Goal: Task Accomplishment & Management: Use online tool/utility

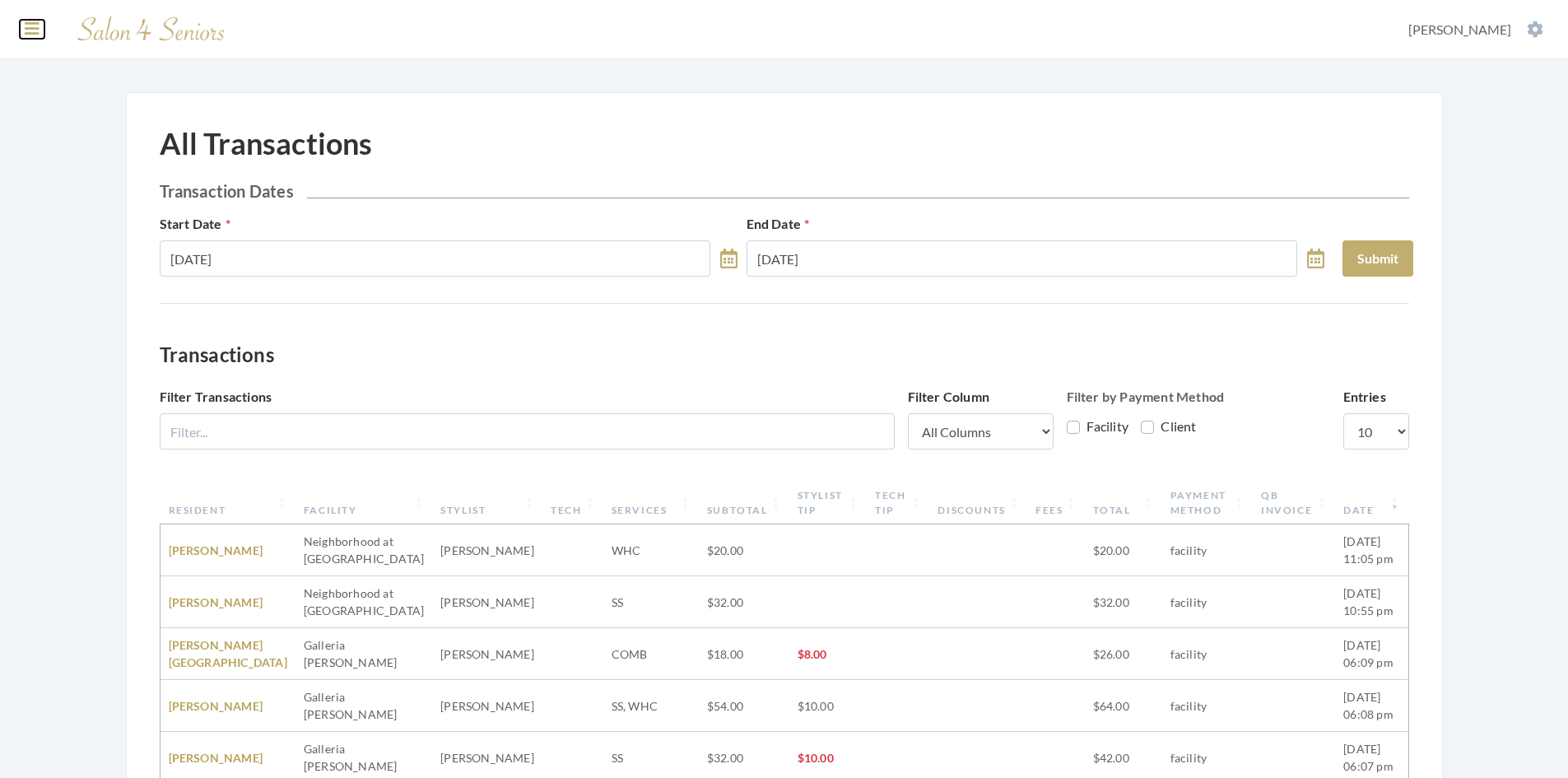
click at [26, 33] on icon at bounding box center [32, 29] width 15 height 17
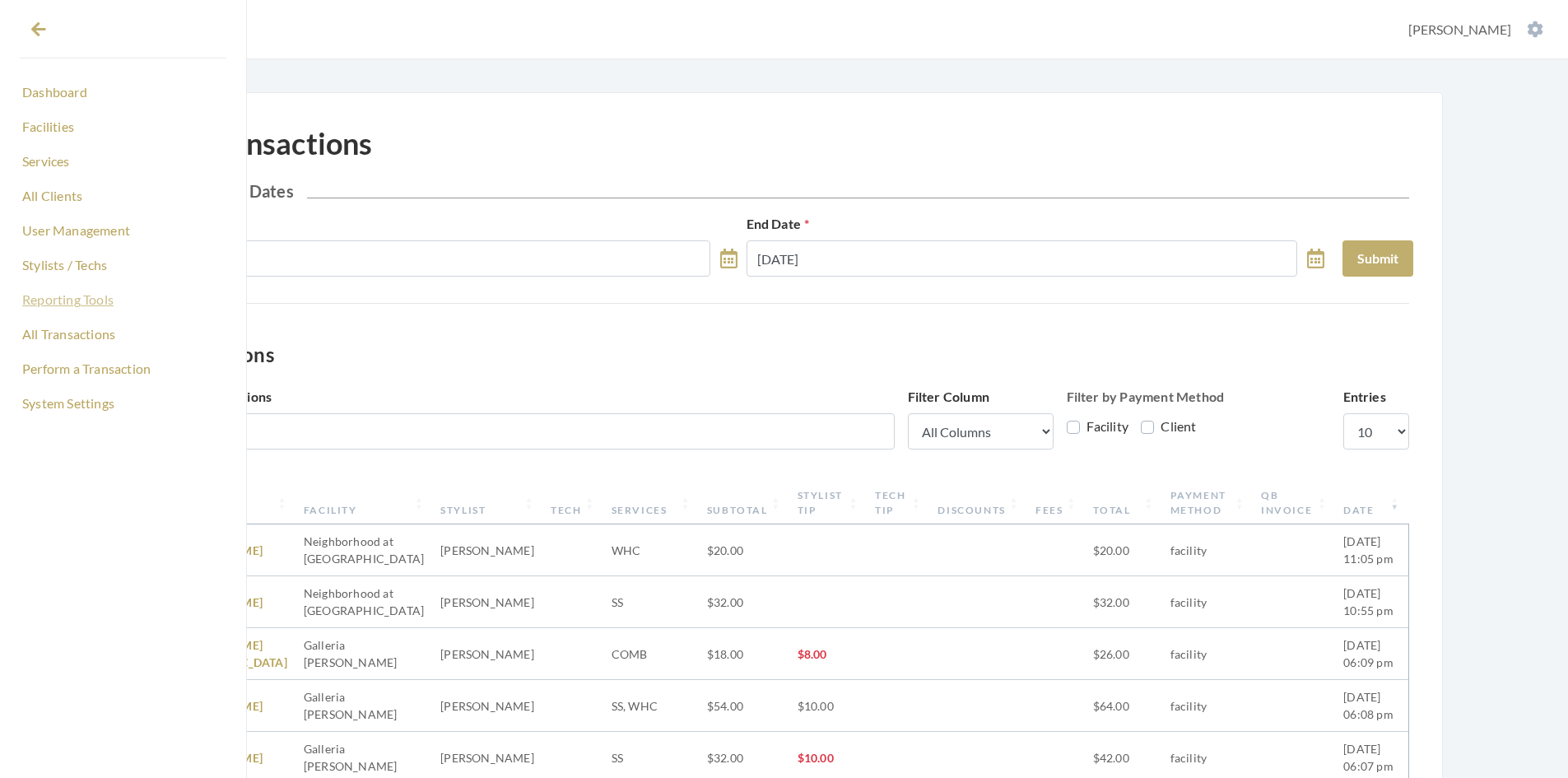
click at [92, 295] on link "Reporting Tools" at bounding box center [123, 300] width 207 height 28
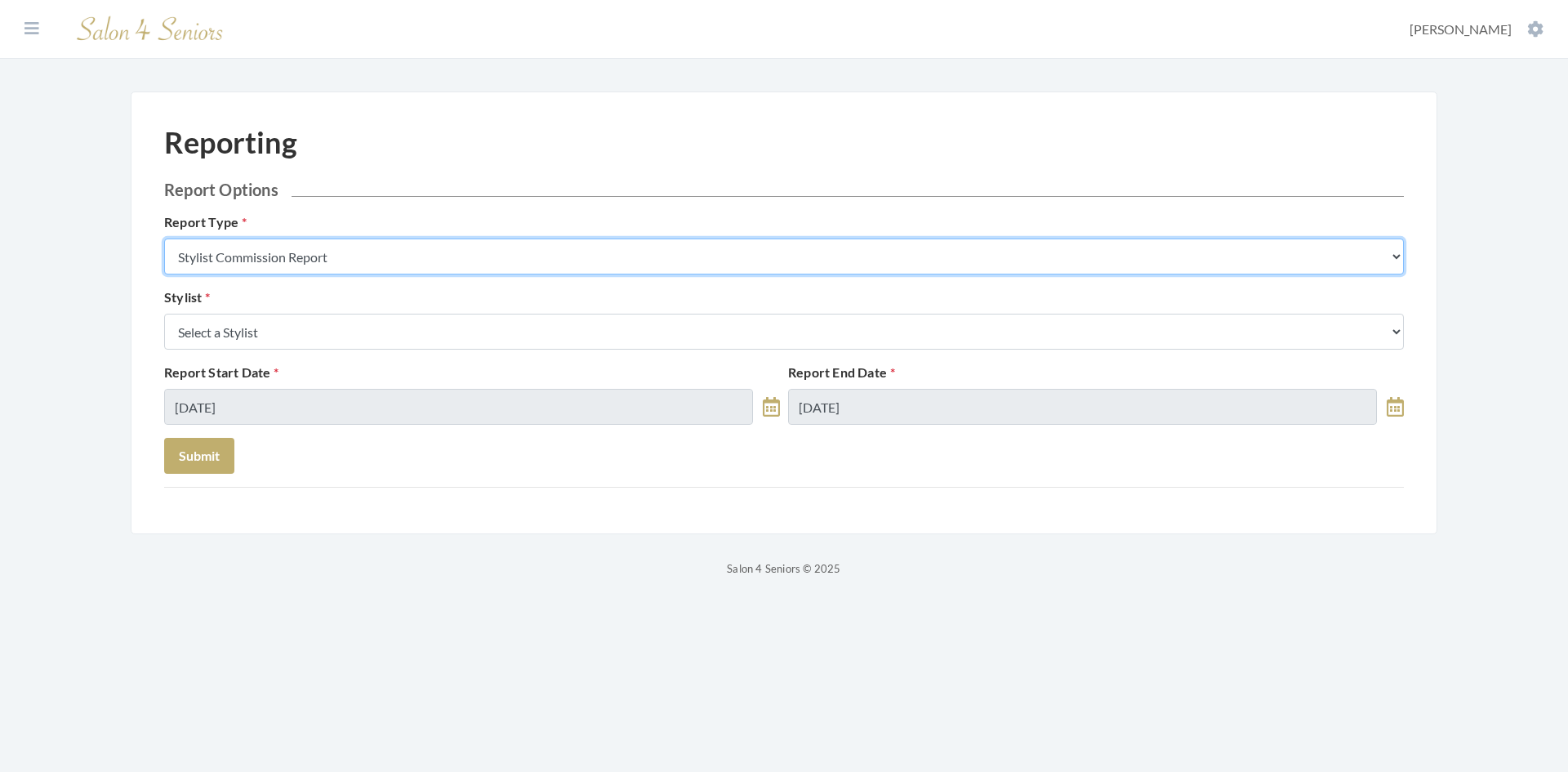
click at [371, 267] on select "Stylist Commission Report Tech Payroll Report Facility Billing Report Individua…" at bounding box center [784, 257] width 1240 height 36
select select "individual"
click at [164, 239] on select "Stylist Commission Report Tech Payroll Report Facility Billing Report Individua…" at bounding box center [784, 257] width 1240 height 36
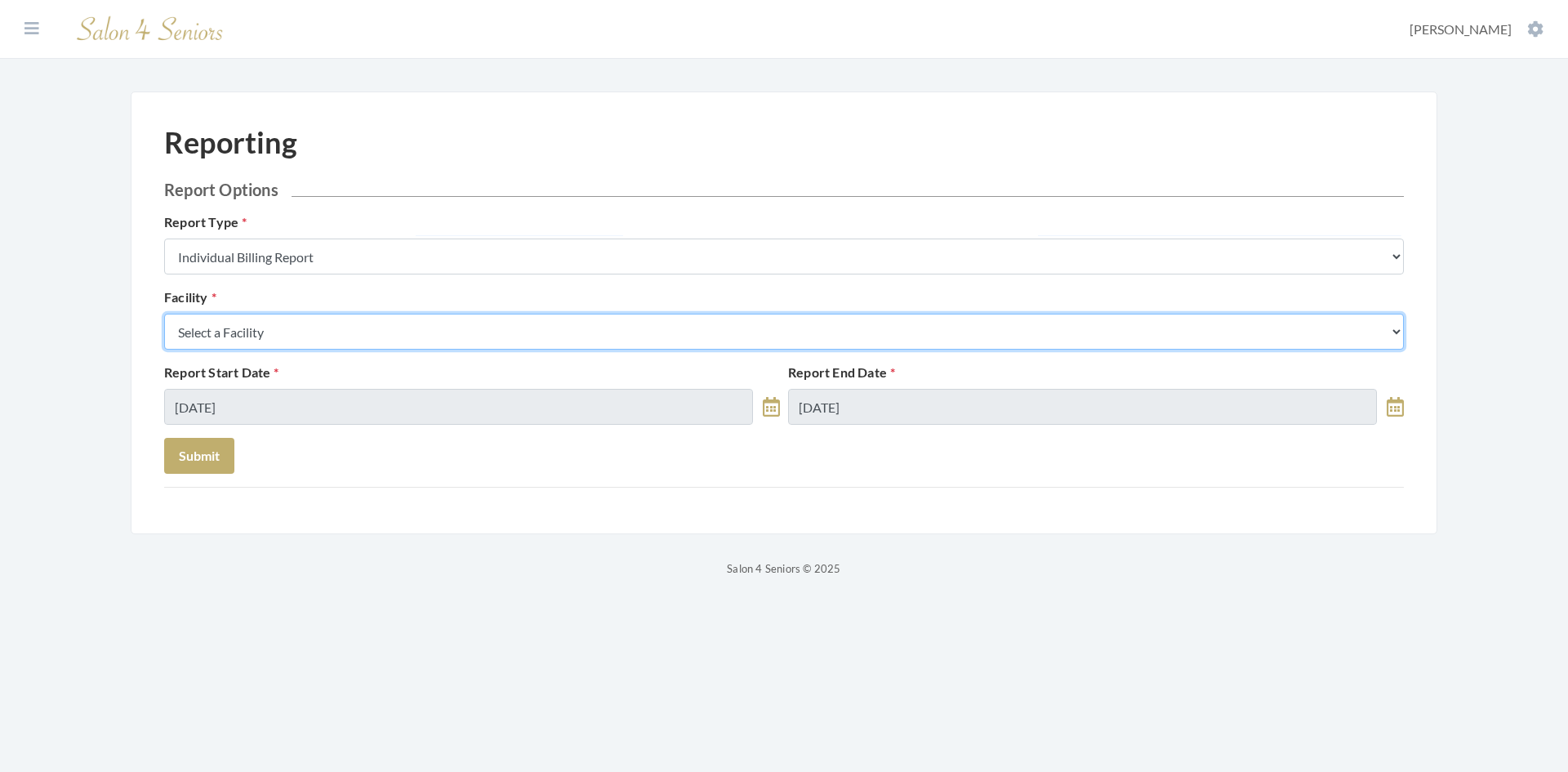
click at [332, 339] on select "Select a Facility [GEOGRAPHIC_DATA] [GEOGRAPHIC_DATA] [PERSON_NAME][GEOGRAPHIC_…" at bounding box center [784, 332] width 1240 height 36
select select "53"
click at [164, 314] on select "Select a Facility [GEOGRAPHIC_DATA] [GEOGRAPHIC_DATA] [PERSON_NAME][GEOGRAPHIC_…" at bounding box center [784, 332] width 1240 height 36
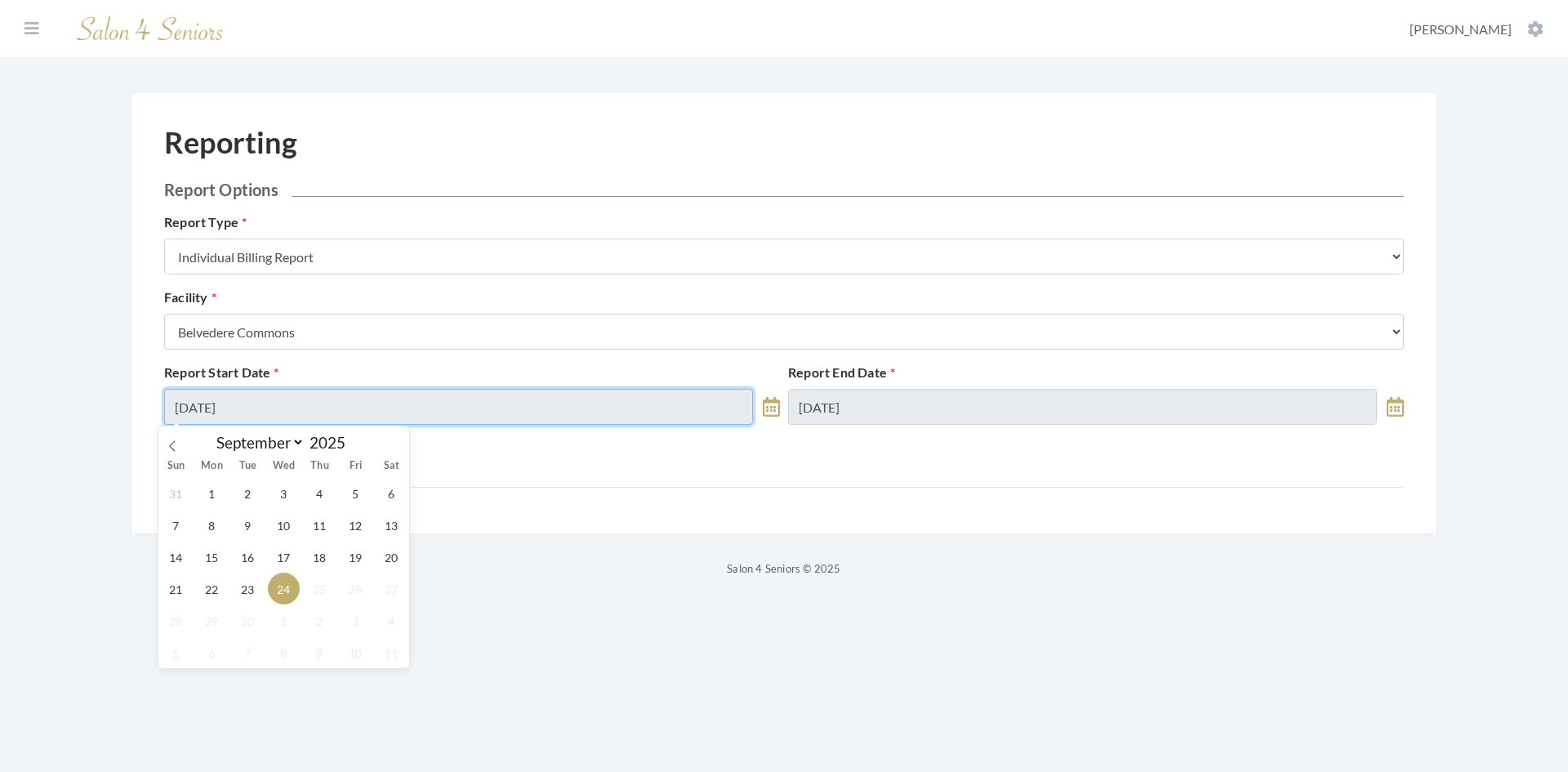
click at [318, 405] on input "[DATE]" at bounding box center [458, 407] width 589 height 36
click at [172, 447] on icon at bounding box center [172, 447] width 12 height 12
select select "7"
click at [248, 405] on input "[DATE]" at bounding box center [458, 407] width 589 height 36
click at [208, 530] on span "4" at bounding box center [212, 525] width 32 height 32
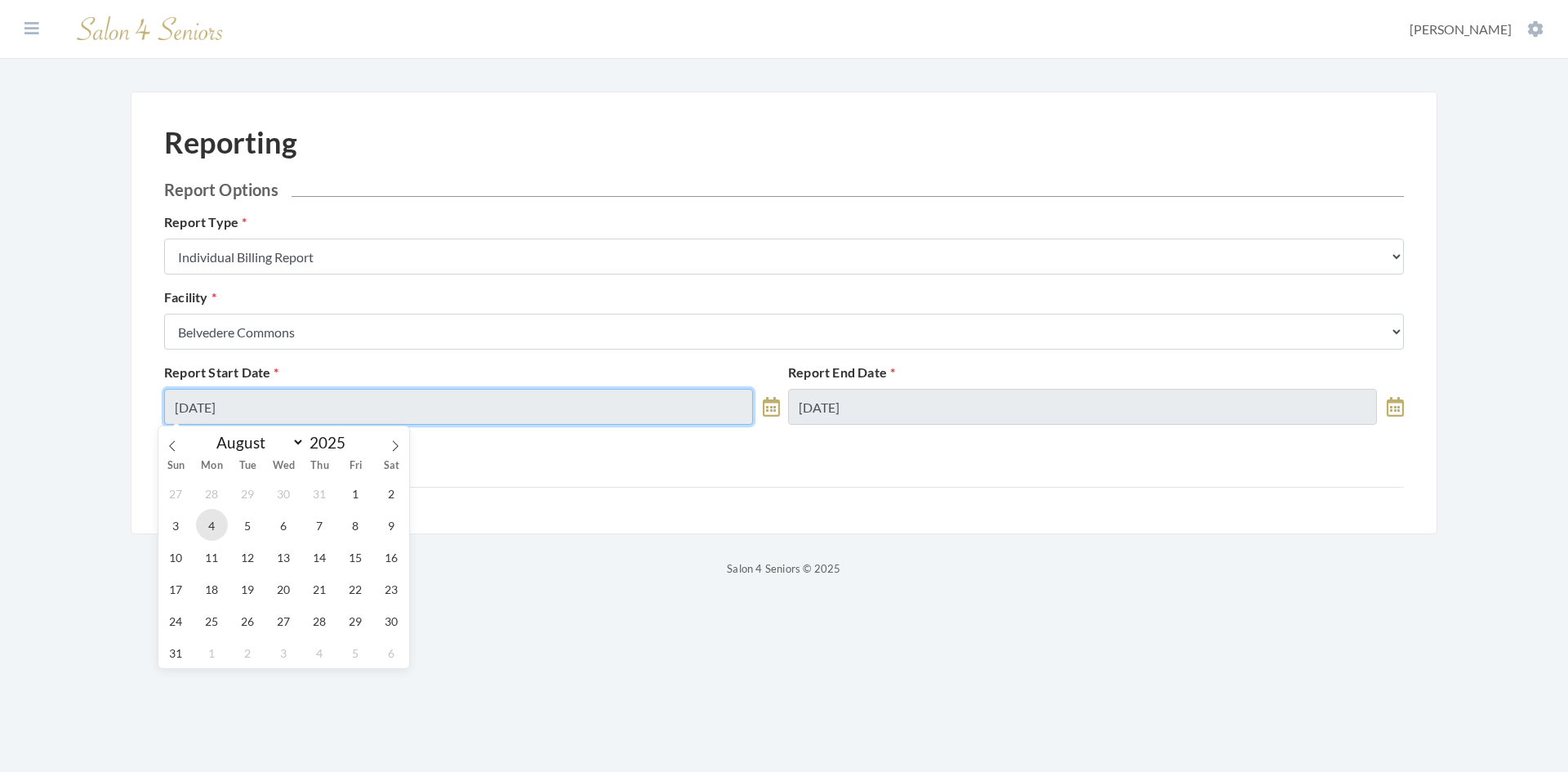
type input "[DATE]"
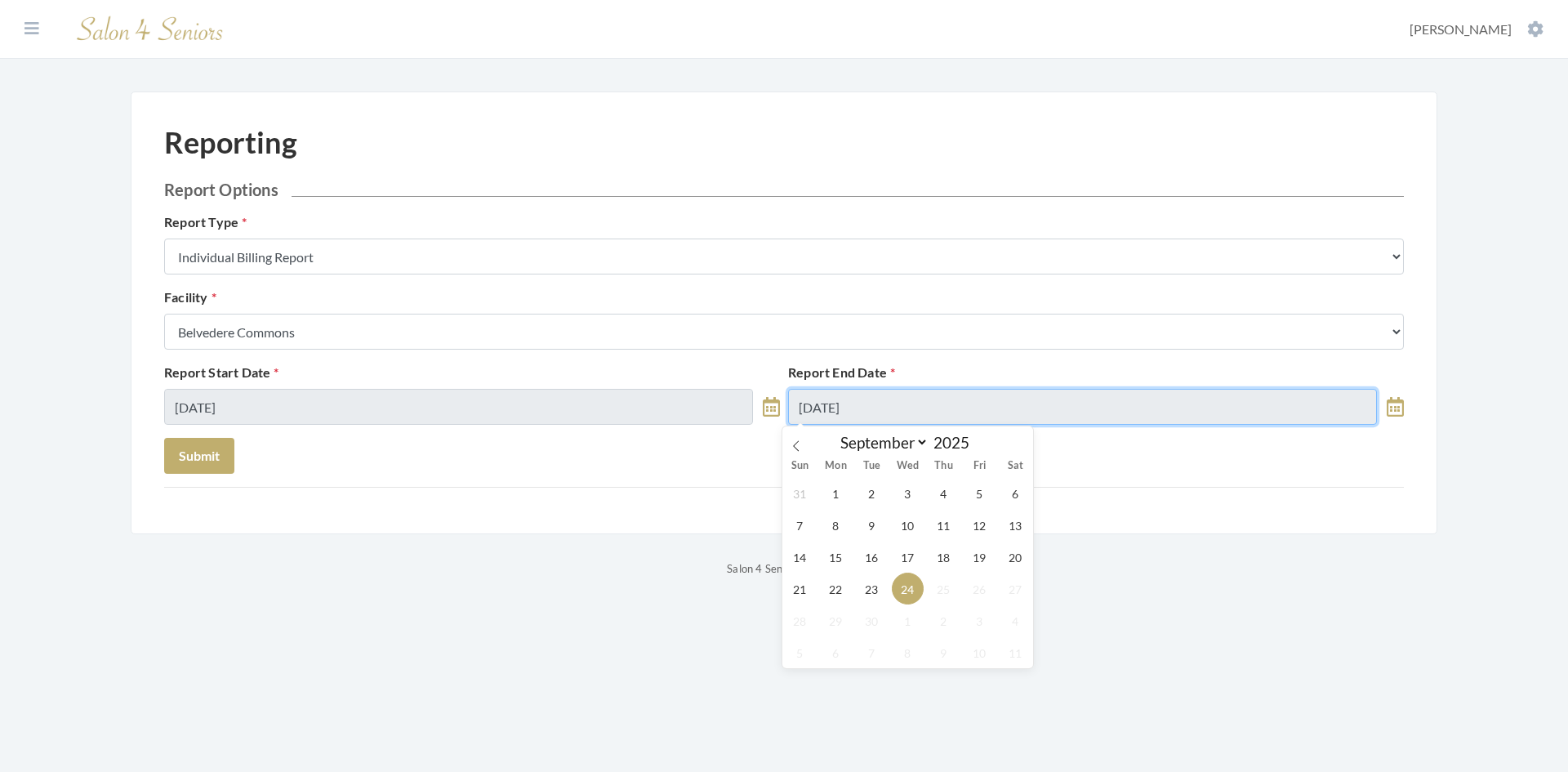
click at [906, 408] on input "[DATE]" at bounding box center [1082, 407] width 589 height 36
click at [797, 446] on icon at bounding box center [796, 447] width 12 height 12
select select "7"
click at [793, 653] on span "31" at bounding box center [800, 653] width 32 height 32
type input "[DATE]"
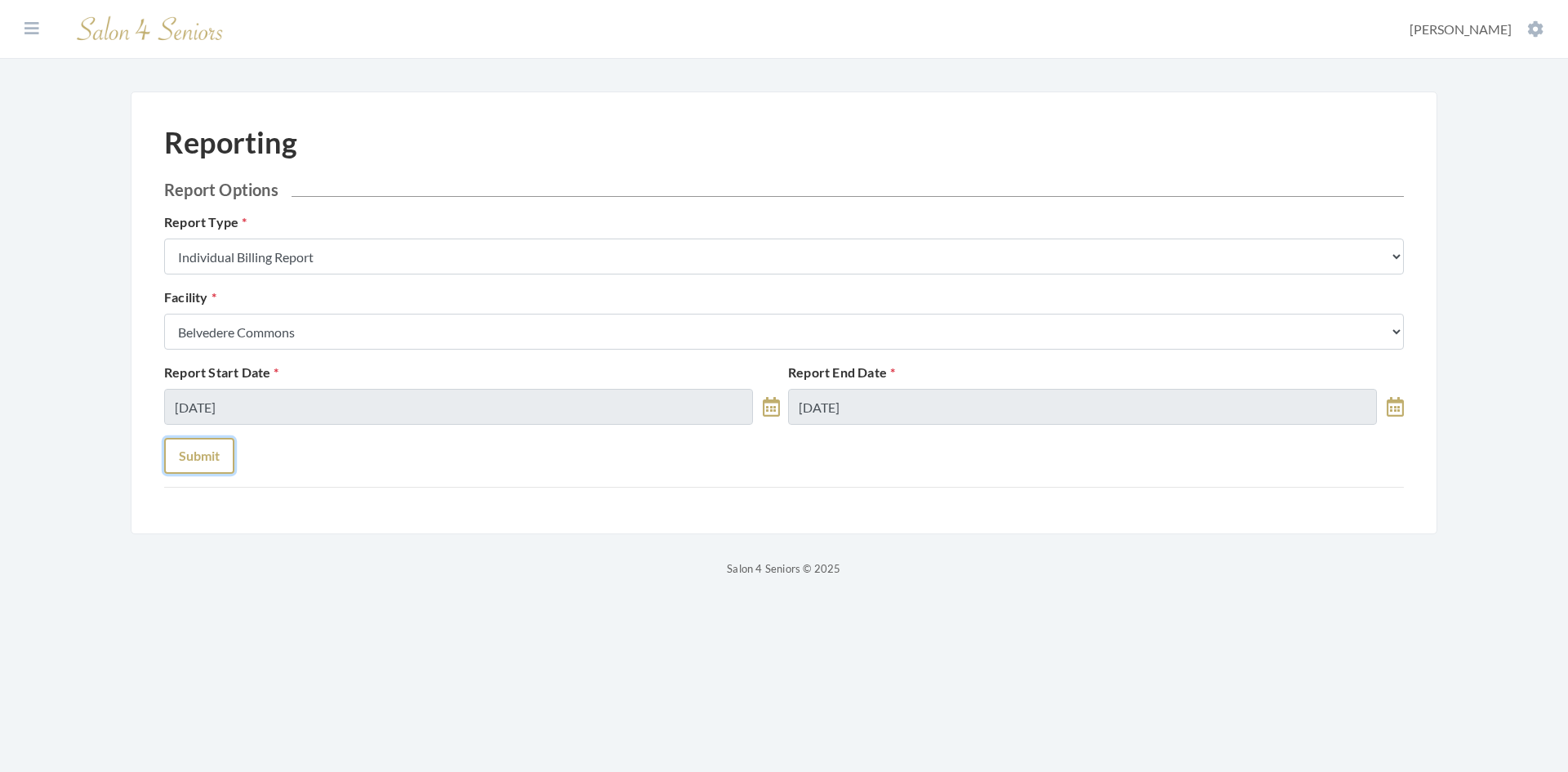
click at [203, 461] on button "Submit" at bounding box center [198, 456] width 70 height 36
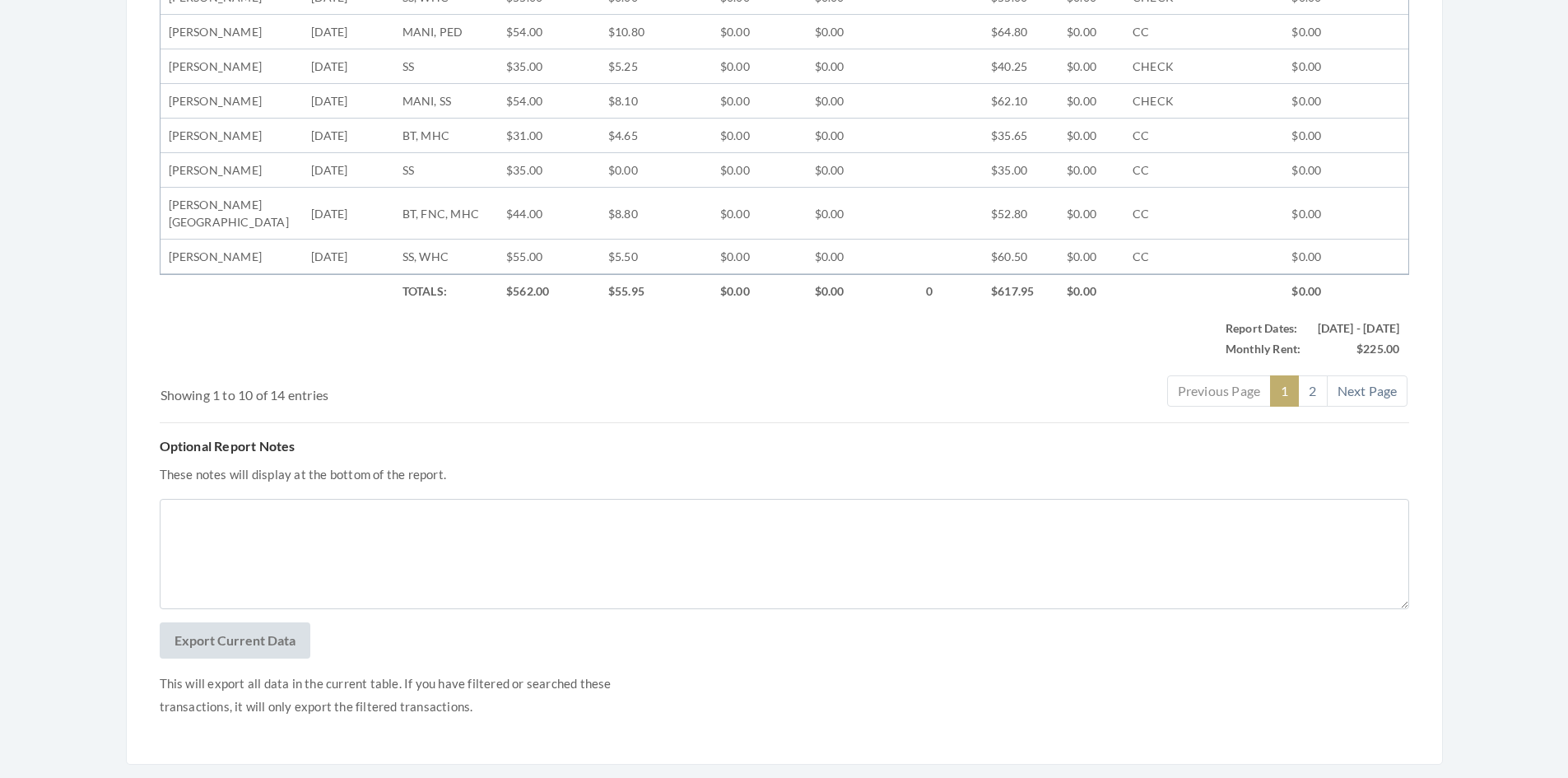
scroll to position [821, 0]
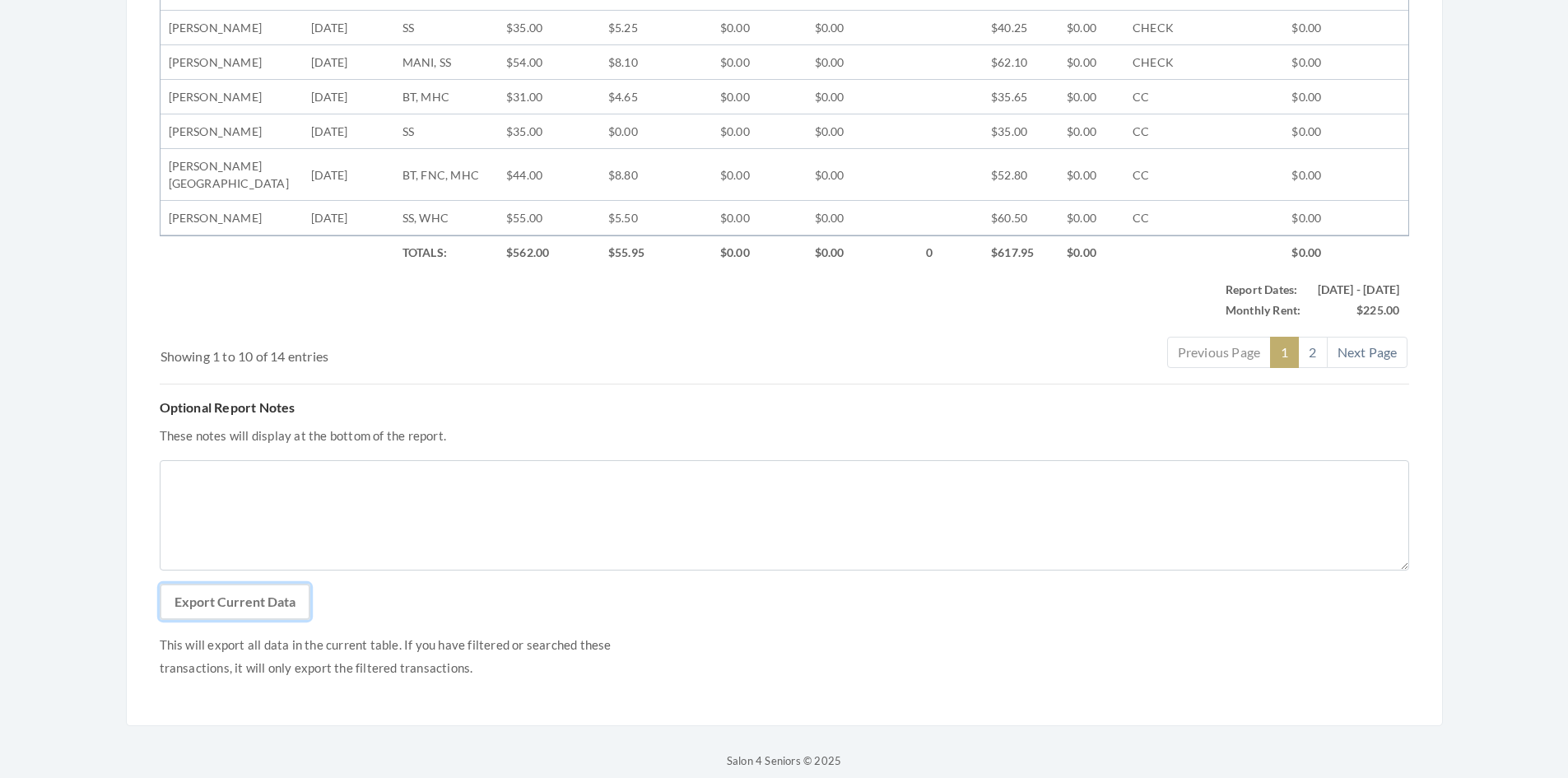
click at [291, 584] on button "Export Current Data" at bounding box center [235, 602] width 151 height 37
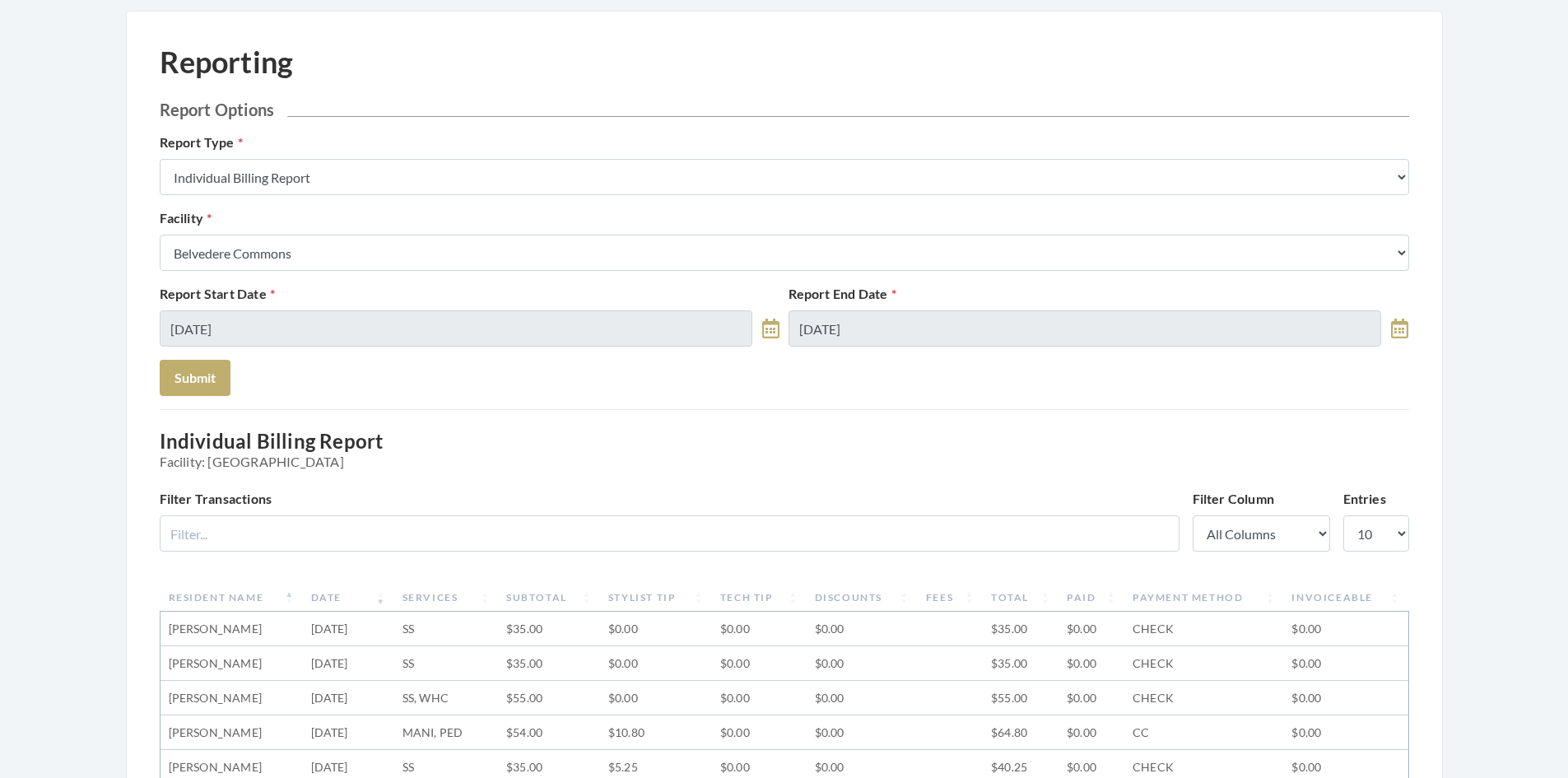
scroll to position [80, 0]
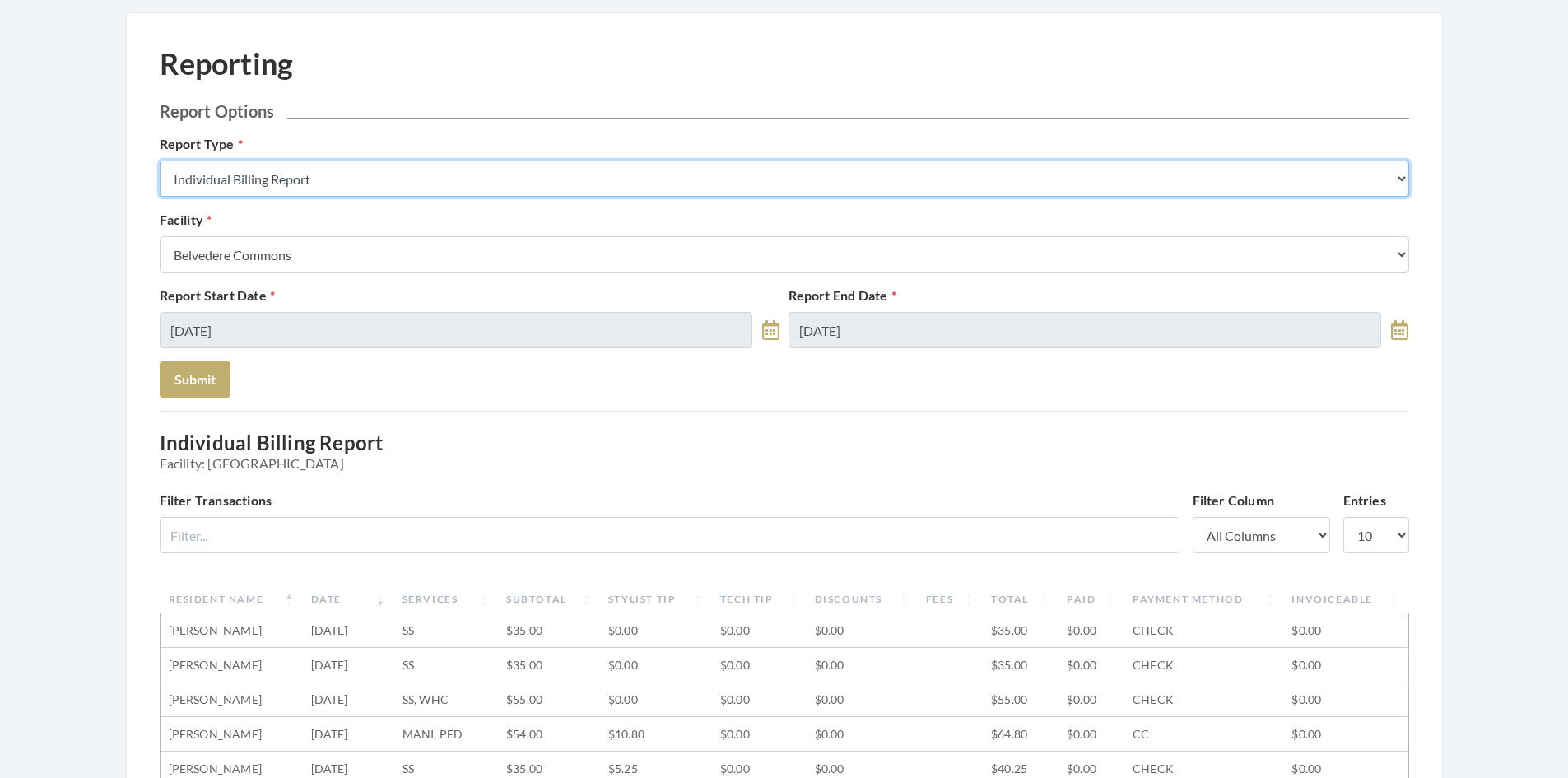
click at [375, 188] on select "Stylist Commission Report Tech Payroll Report Facility Billing Report Individua…" at bounding box center [784, 179] width 1250 height 37
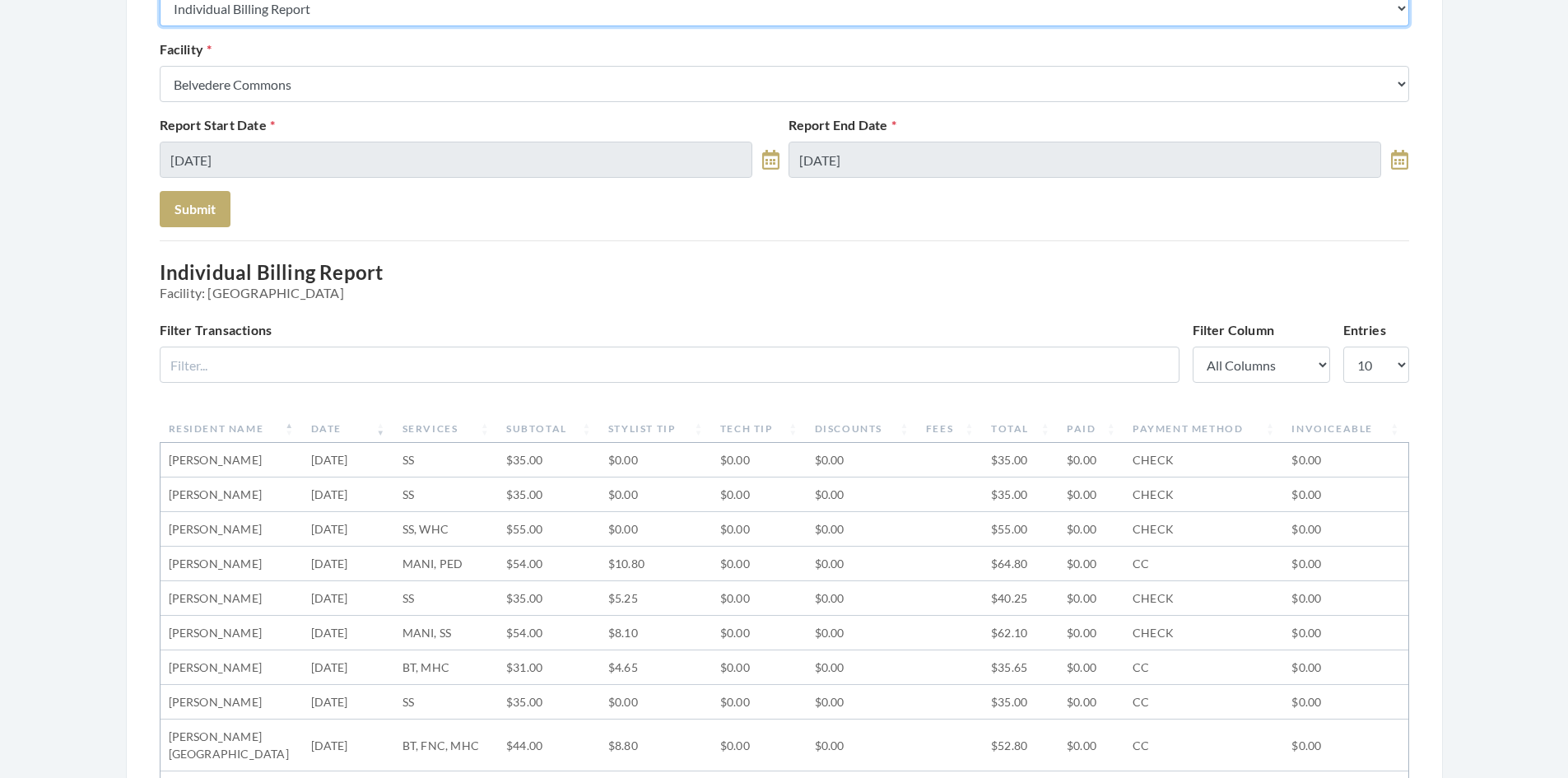
scroll to position [0, 0]
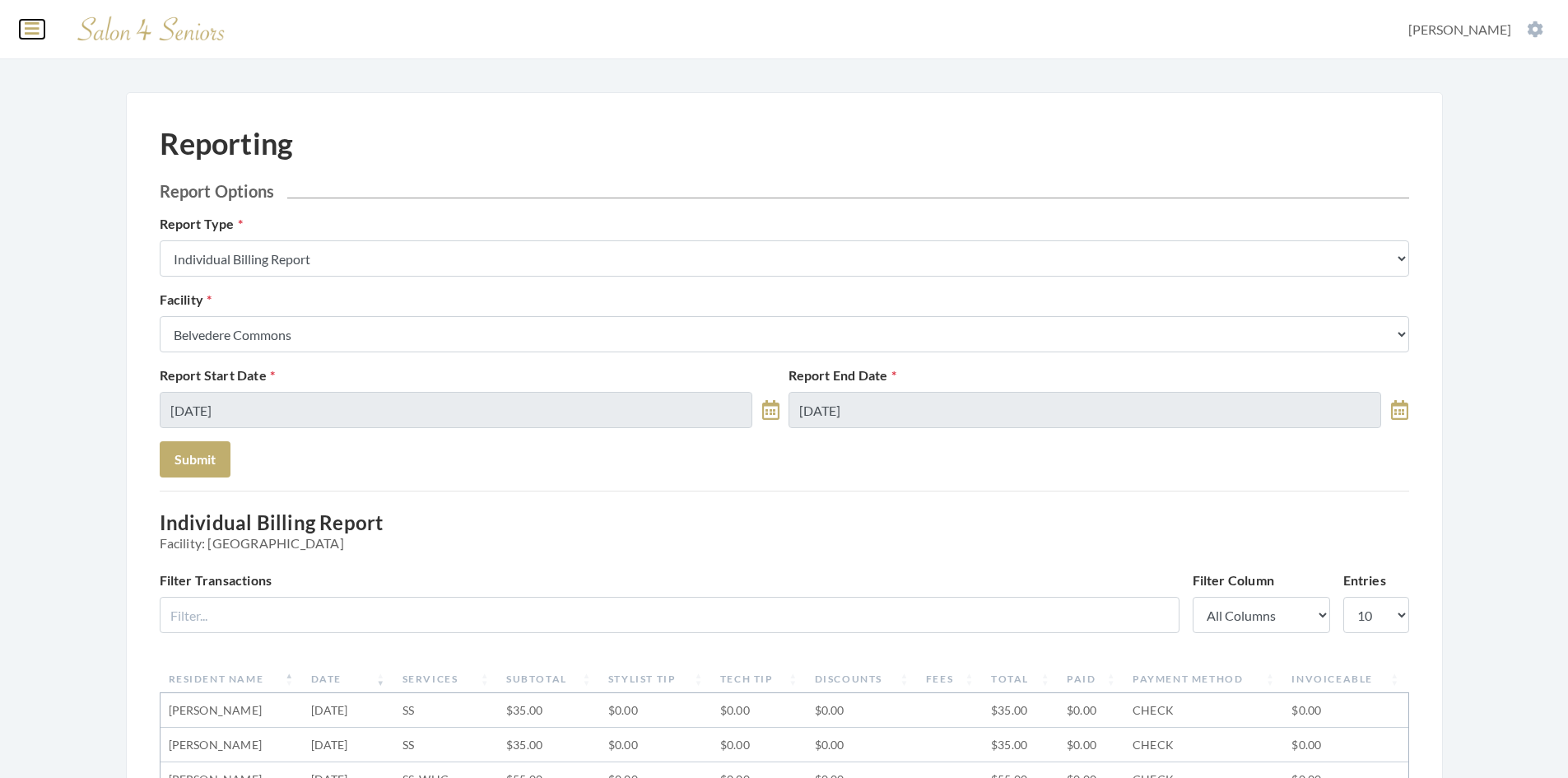
click at [40, 31] on button at bounding box center [32, 29] width 25 height 18
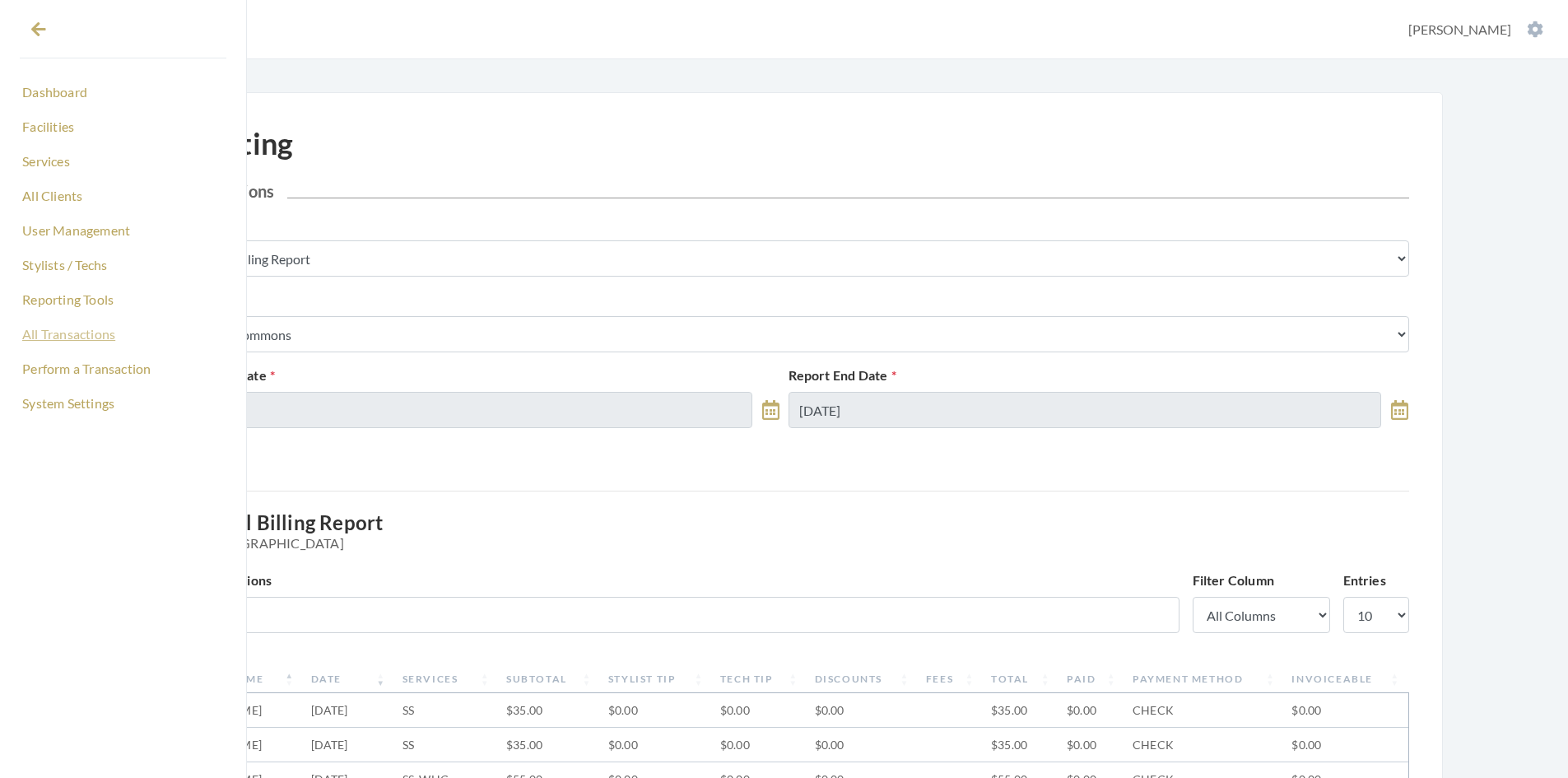
click at [67, 344] on link "All Transactions" at bounding box center [123, 335] width 207 height 28
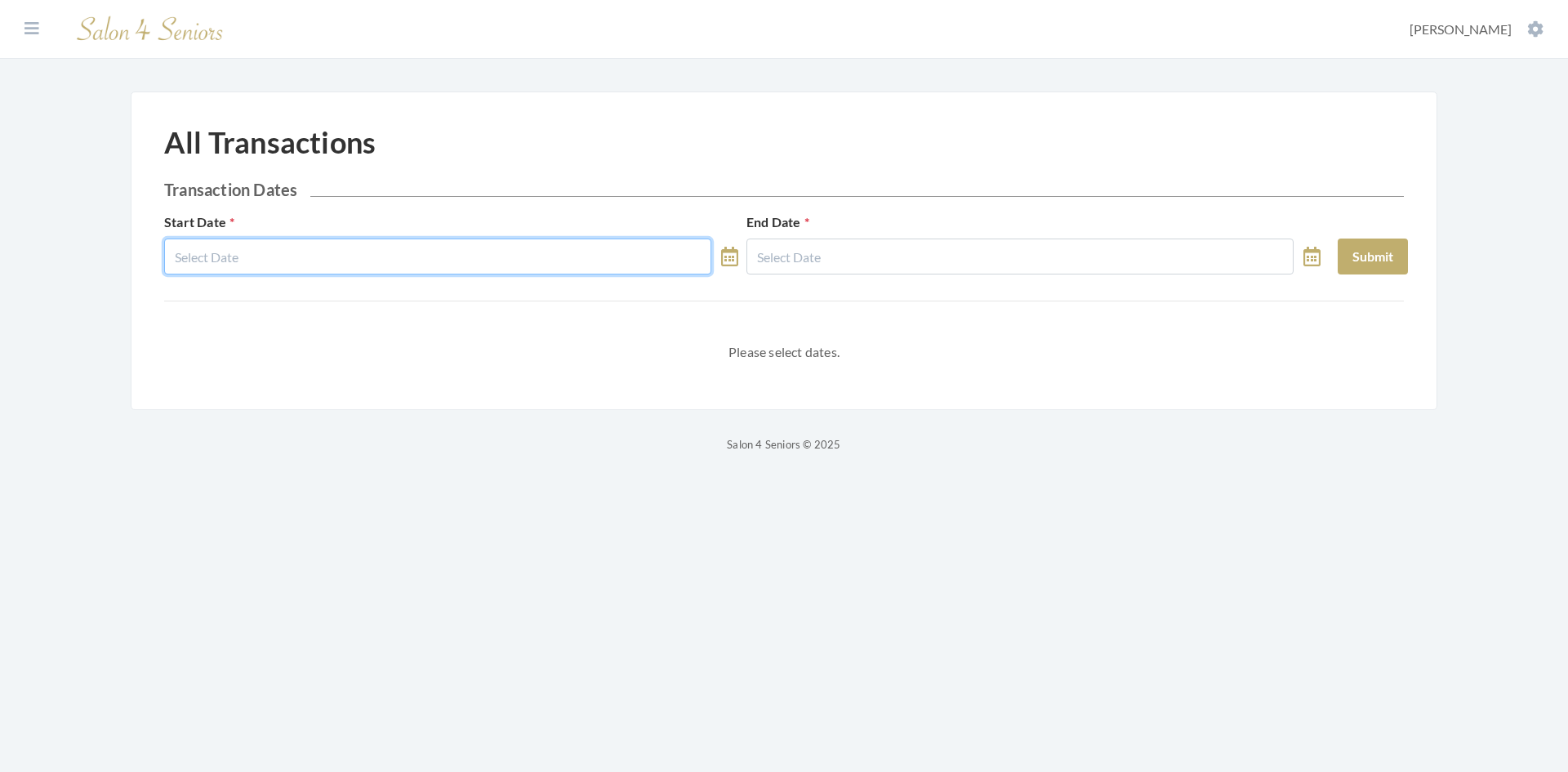
click at [325, 265] on input "text" at bounding box center [437, 257] width 548 height 36
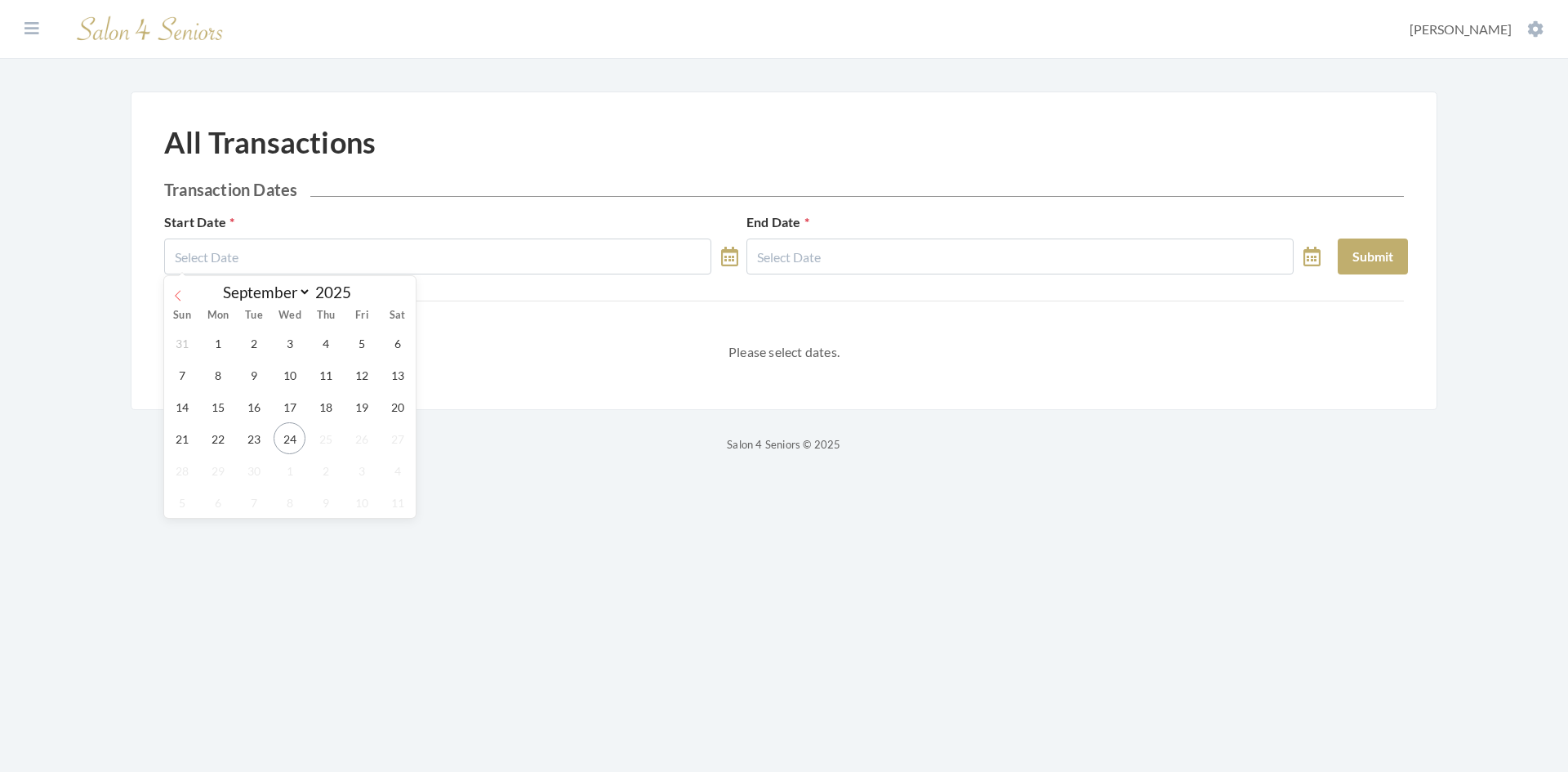
click at [177, 297] on icon at bounding box center [178, 296] width 12 height 12
select select "7"
click at [219, 373] on span "4" at bounding box center [217, 374] width 32 height 32
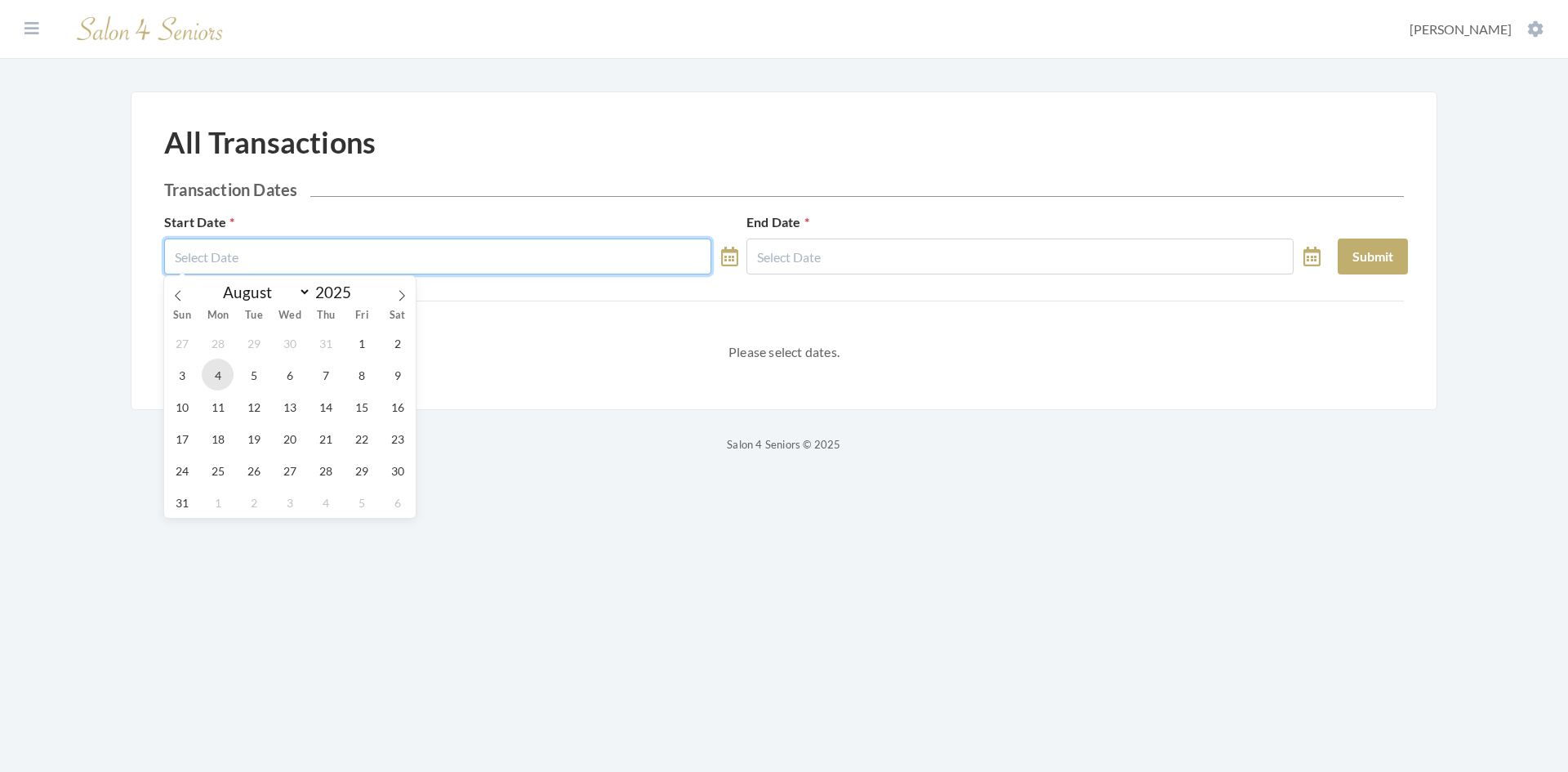
type input "[DATE]"
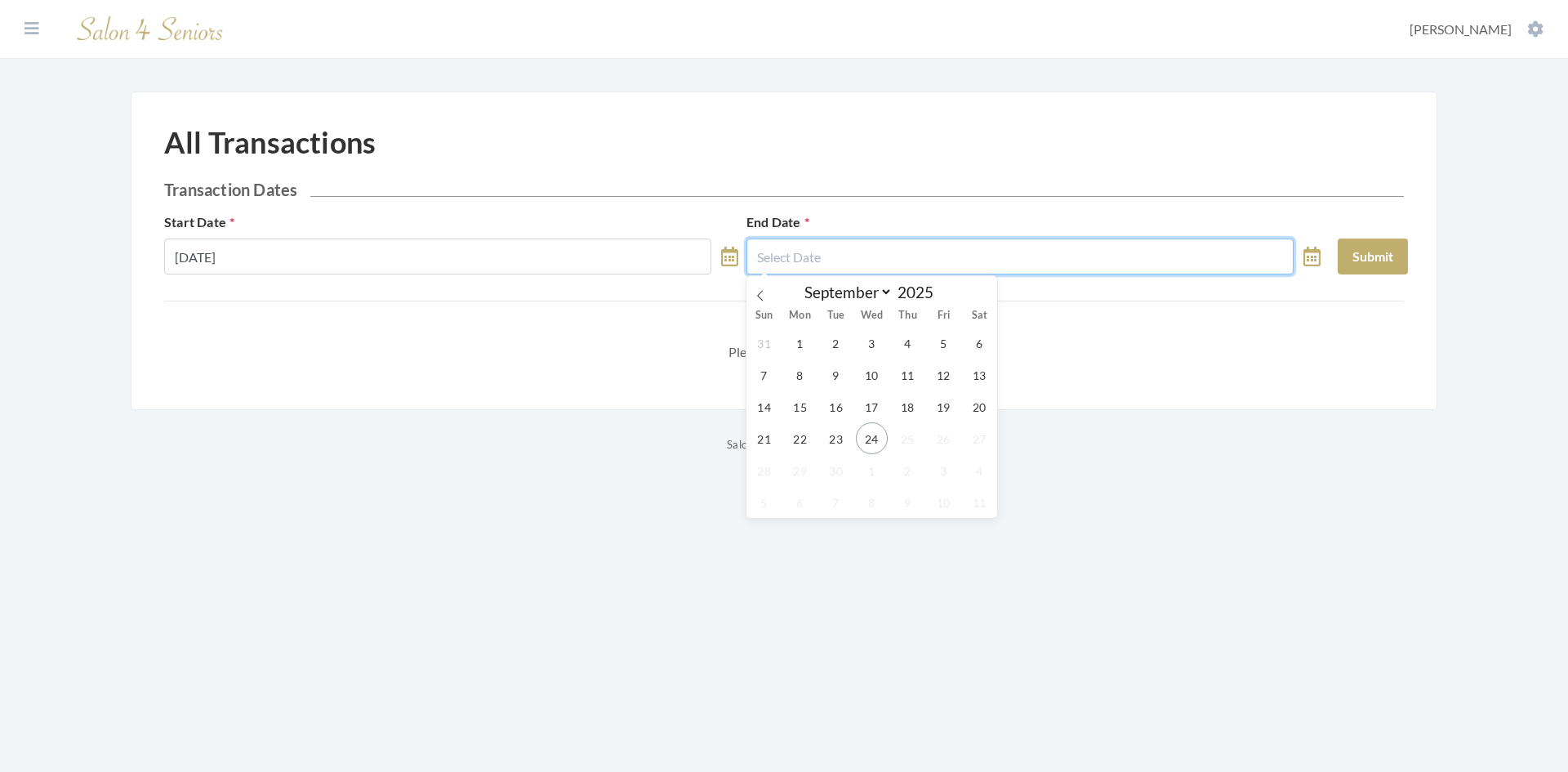
click at [839, 268] on input "text" at bounding box center [1020, 257] width 548 height 36
click at [757, 299] on icon at bounding box center [760, 296] width 12 height 12
select select "7"
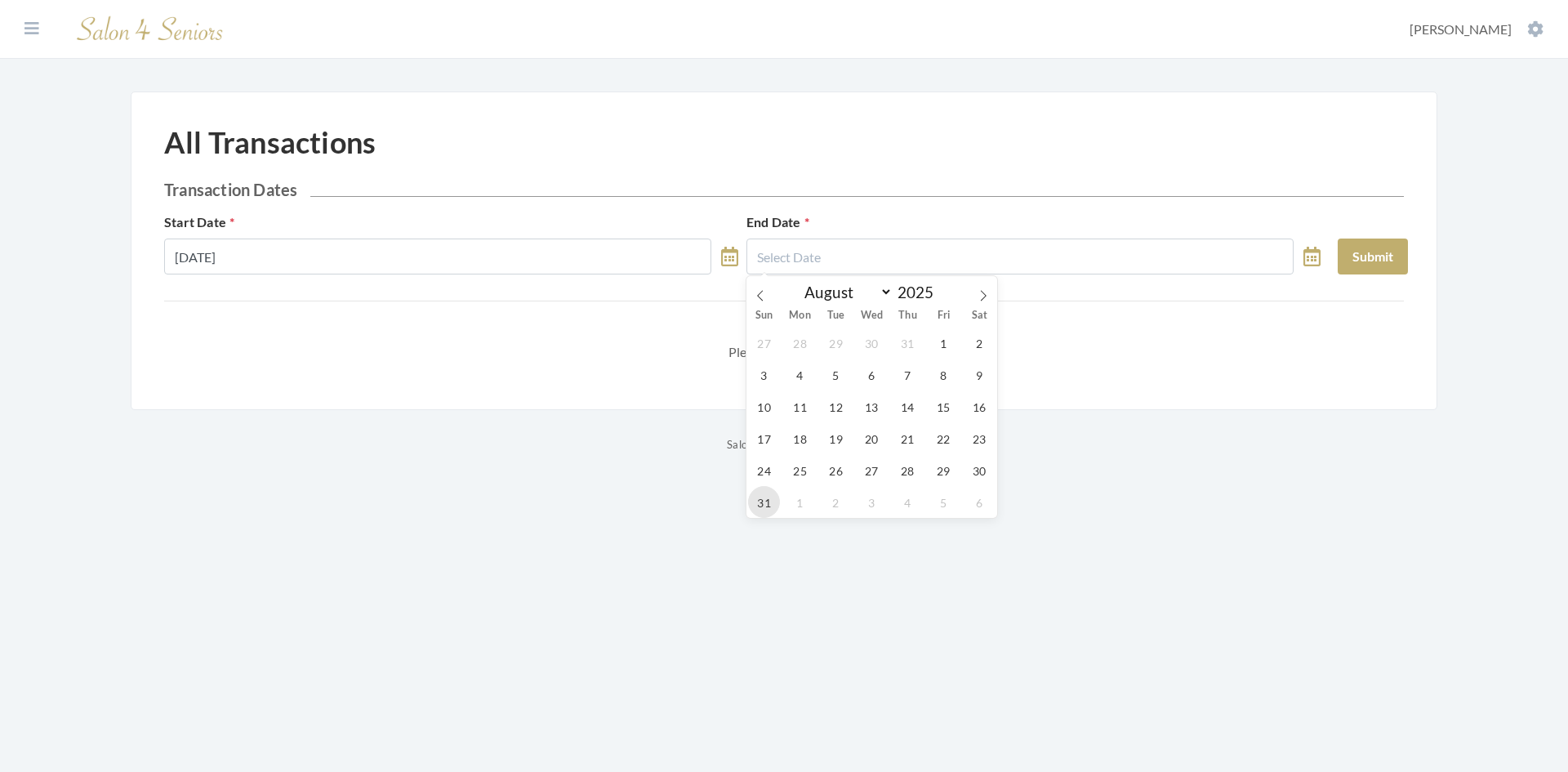
click at [763, 508] on span "31" at bounding box center [764, 502] width 32 height 32
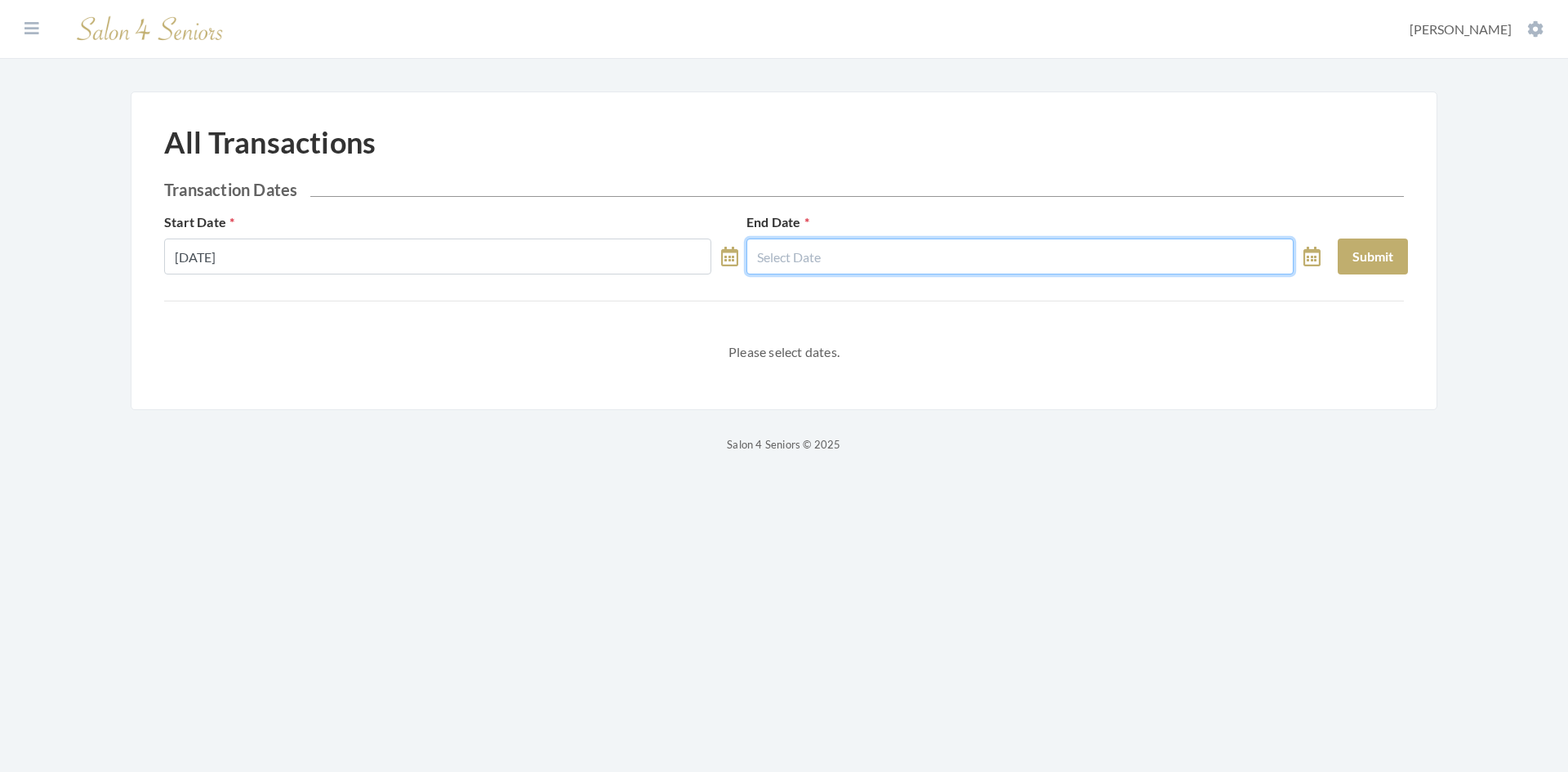
type input "[DATE]"
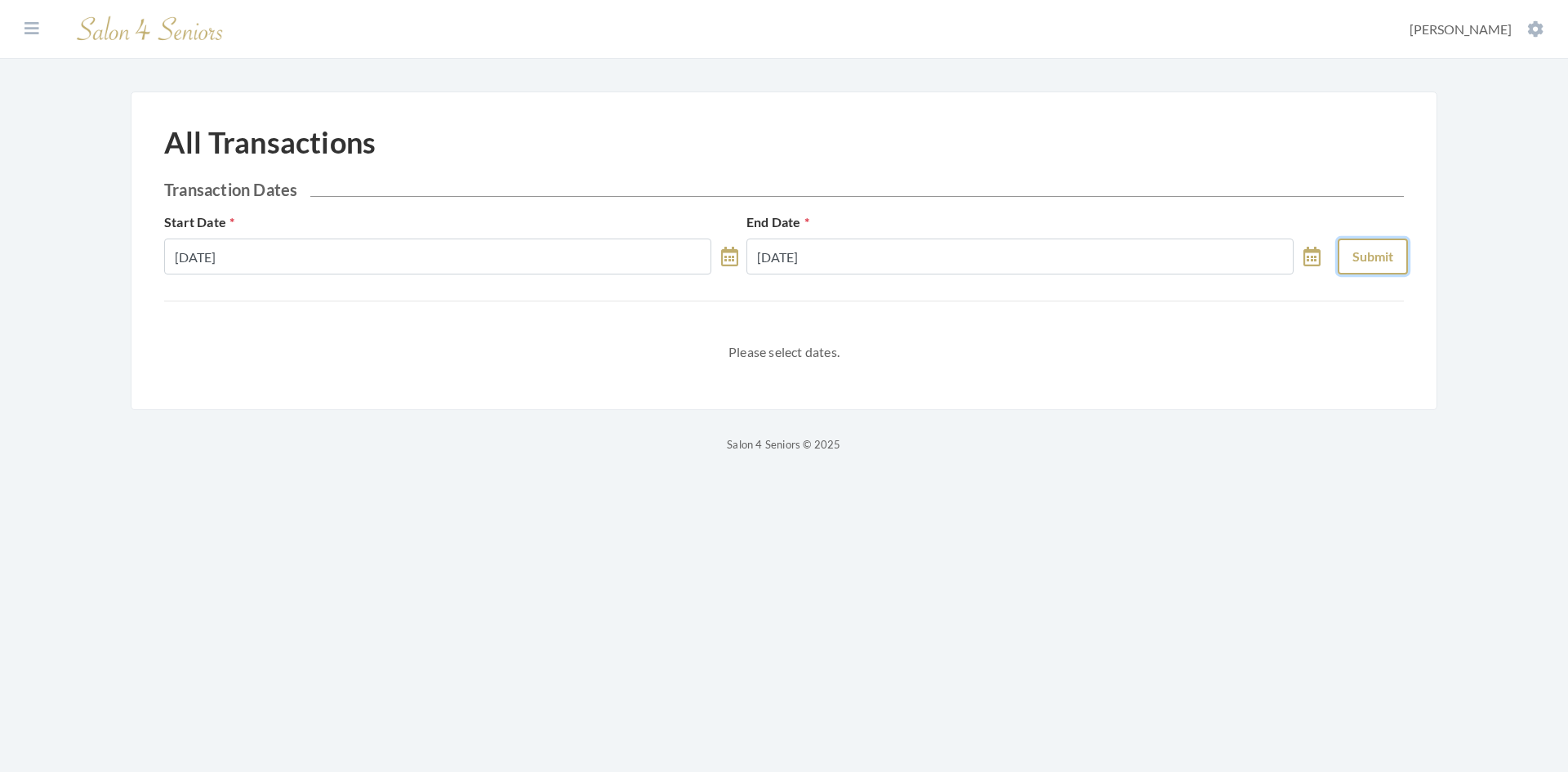
click at [1356, 260] on button "Submit" at bounding box center [1373, 257] width 70 height 36
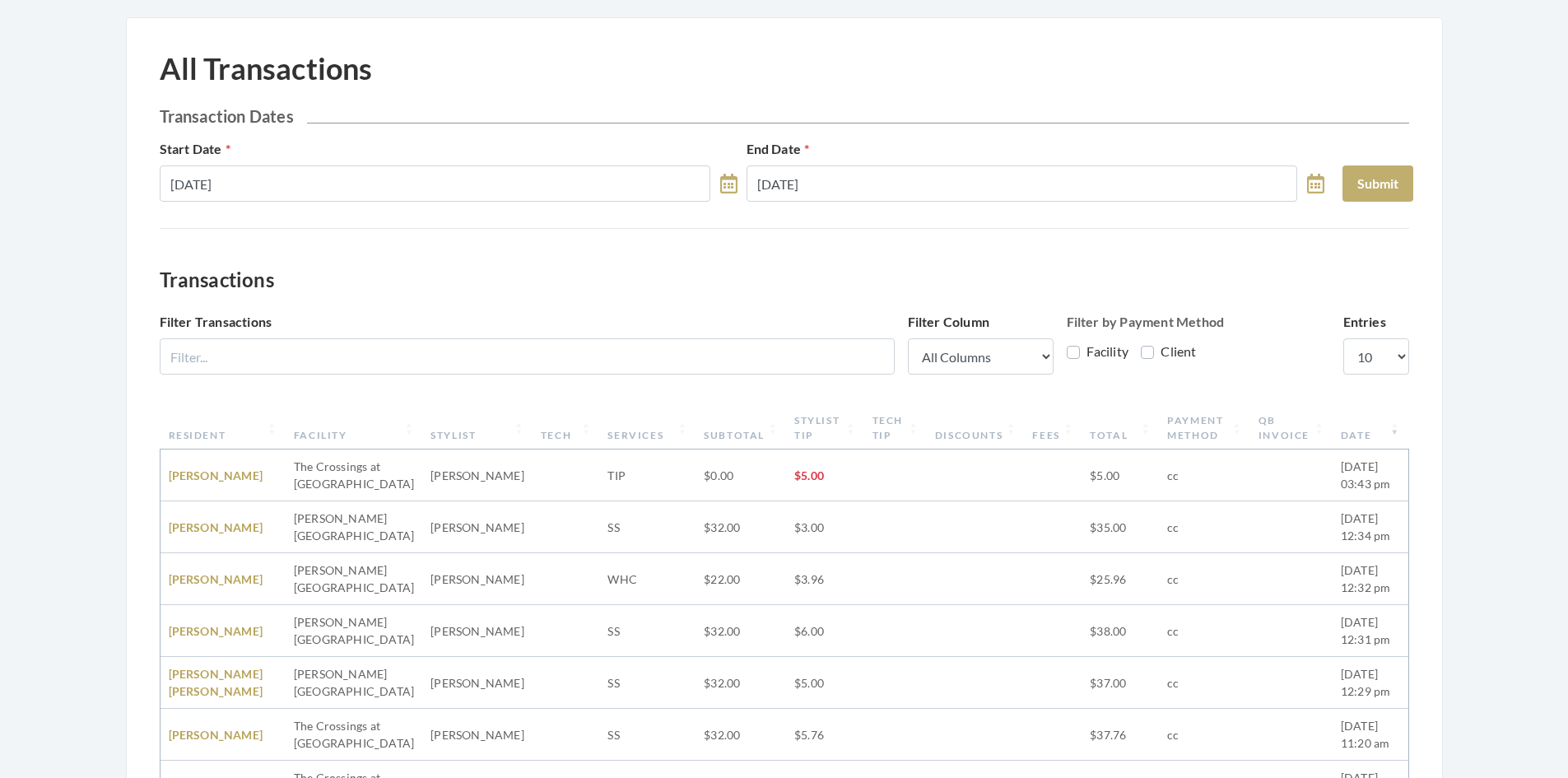
scroll to position [82, 0]
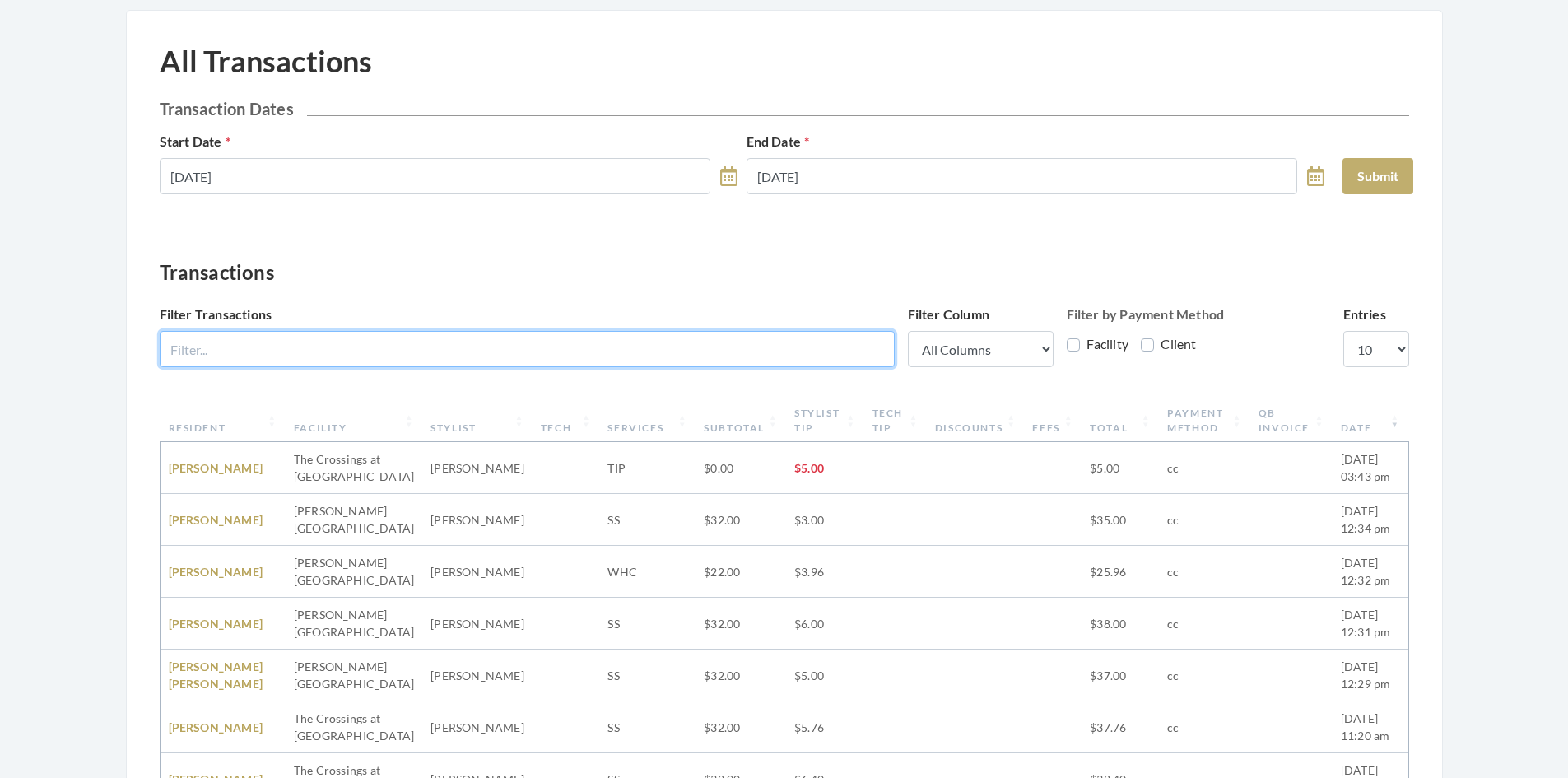
click at [623, 353] on input "Filter Transactions" at bounding box center [527, 350] width 735 height 37
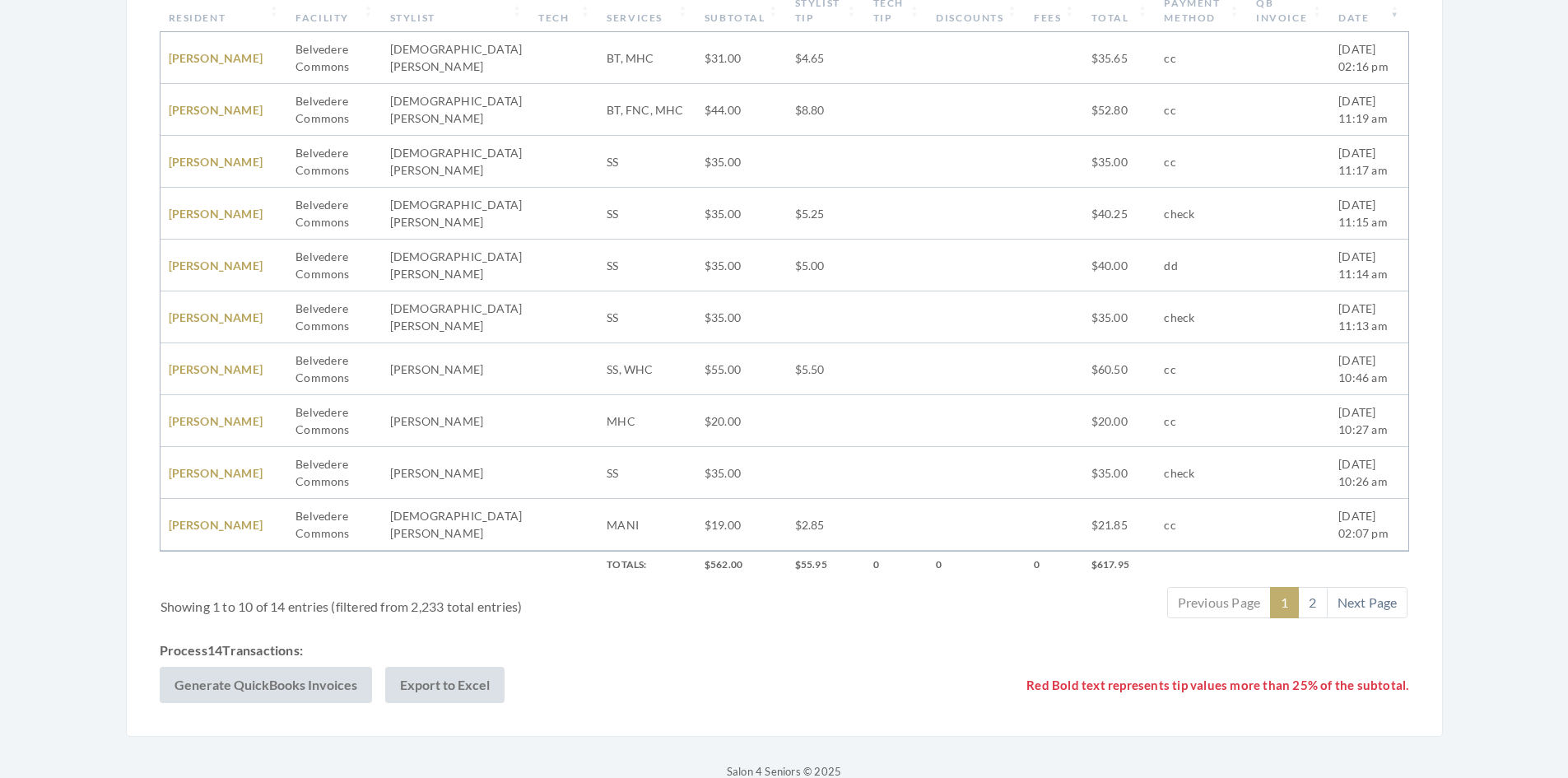
scroll to position [521, 0]
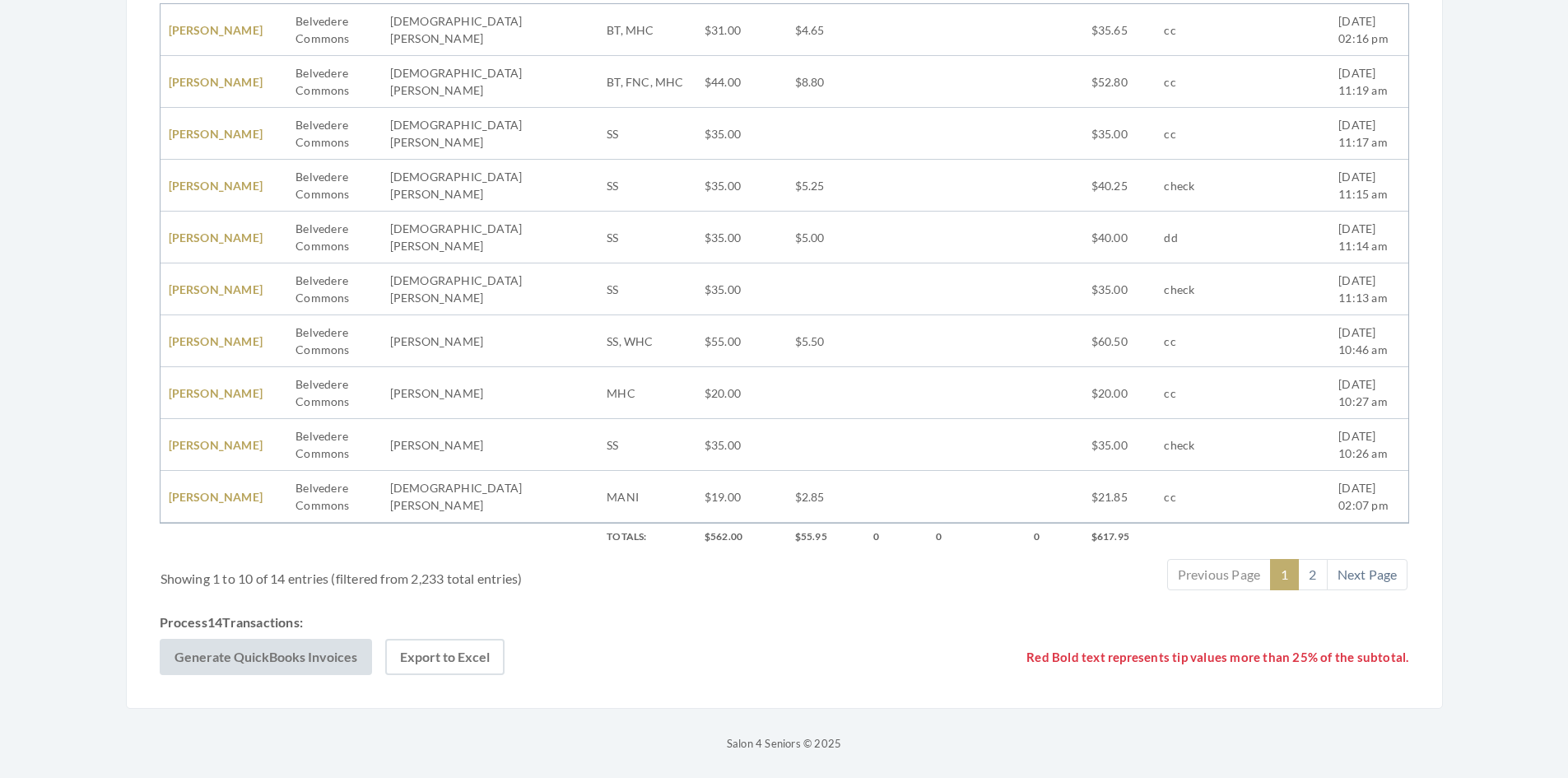
type input "Belvedere"
click at [475, 654] on button "Export to Excel" at bounding box center [445, 658] width 120 height 37
